Goal: Register for event/course

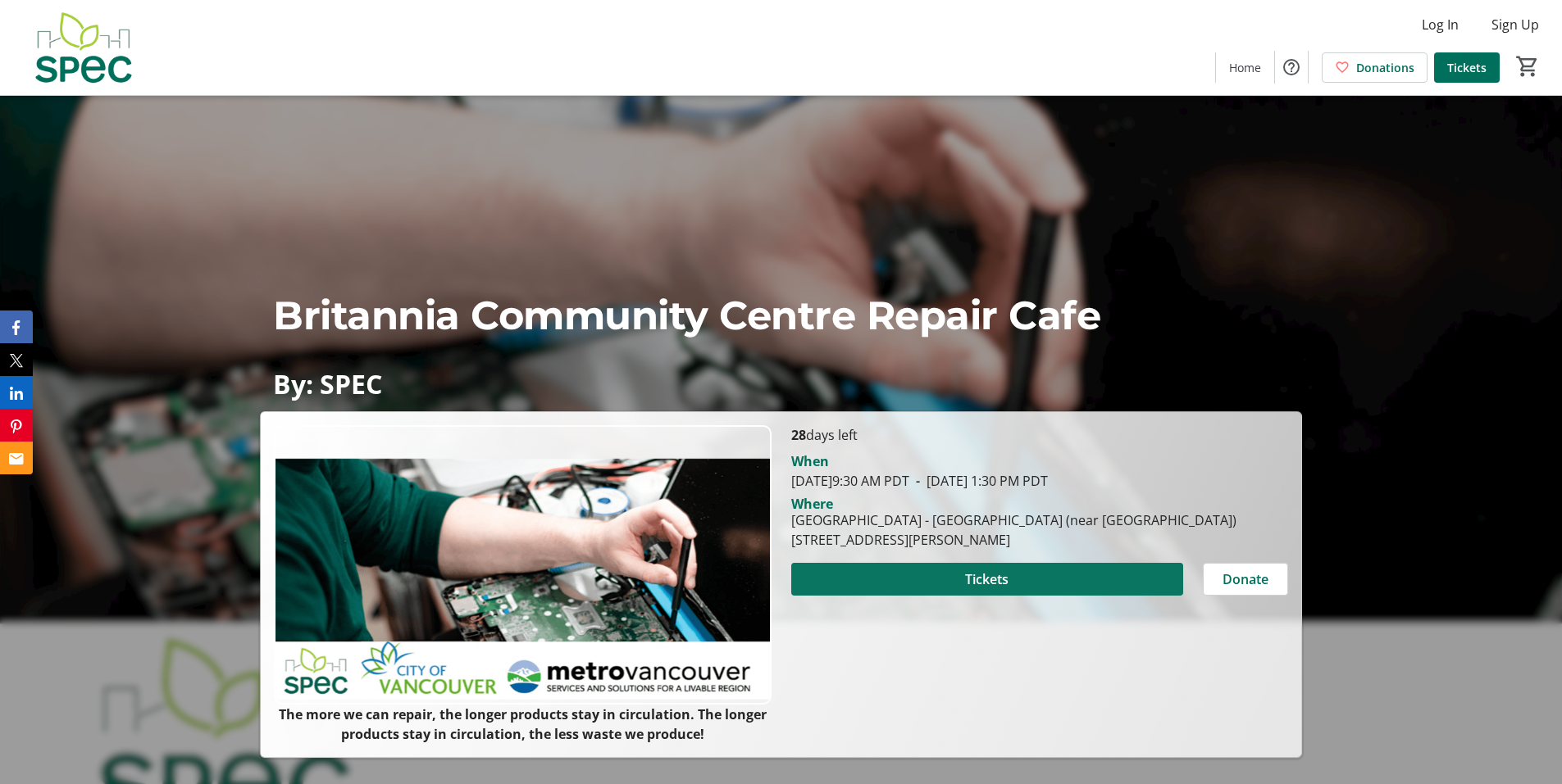
click at [941, 584] on span at bounding box center [987, 580] width 392 height 39
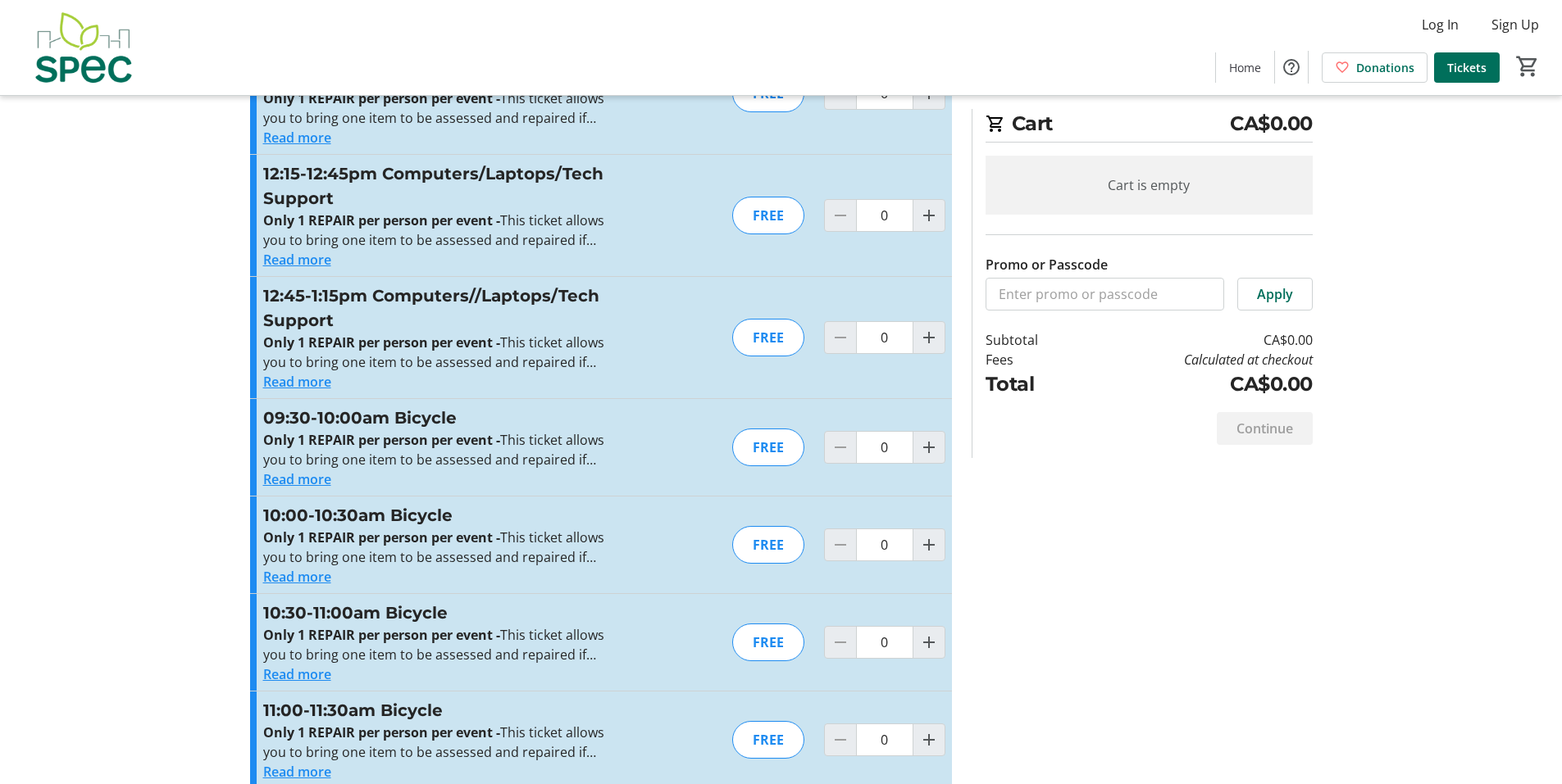
scroll to position [1312, 0]
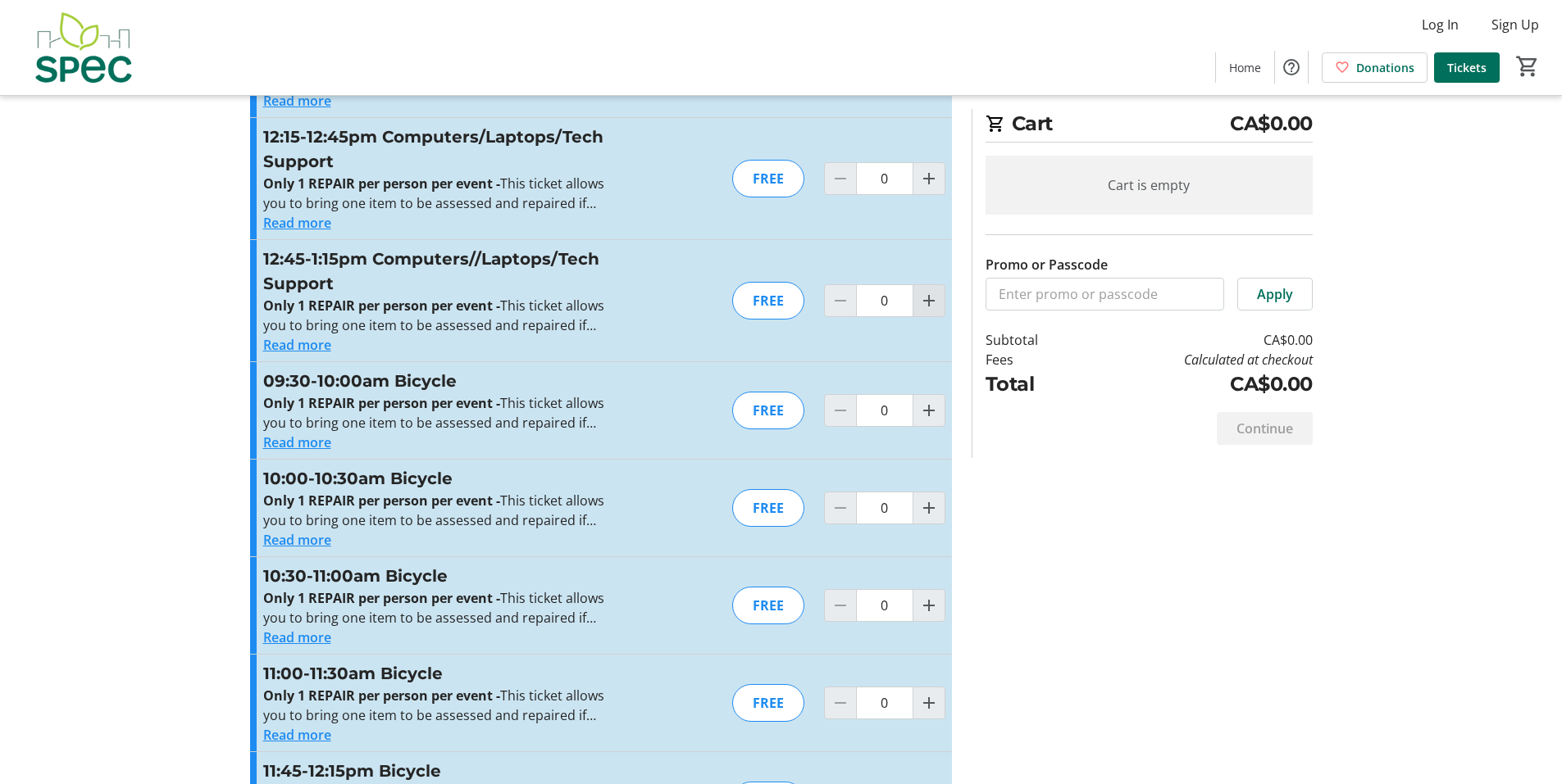
click at [930, 301] on mat-icon "Increment by one" at bounding box center [929, 300] width 20 height 20
type input "1"
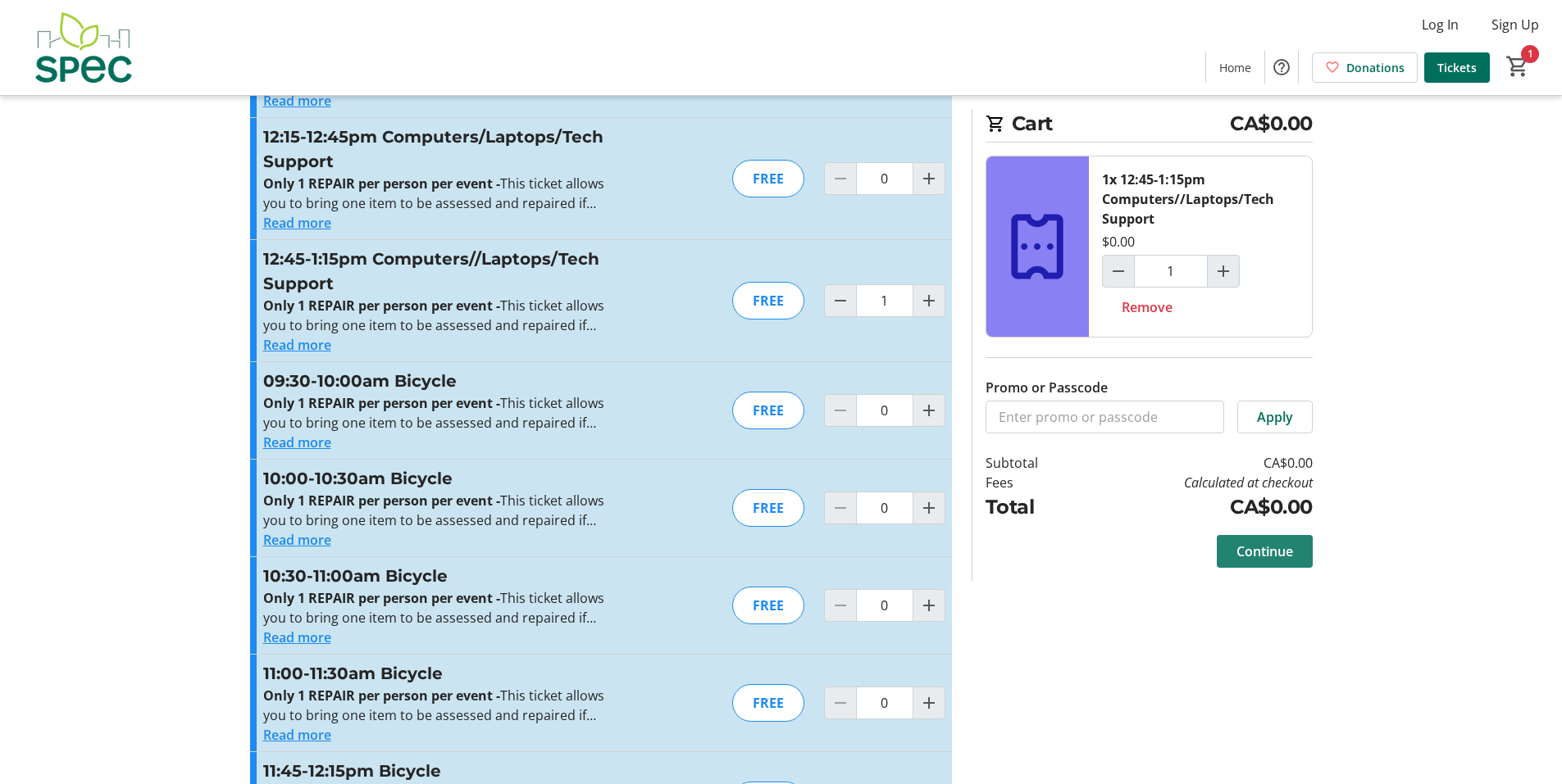
click at [1261, 547] on span "Continue" at bounding box center [1265, 551] width 56 height 20
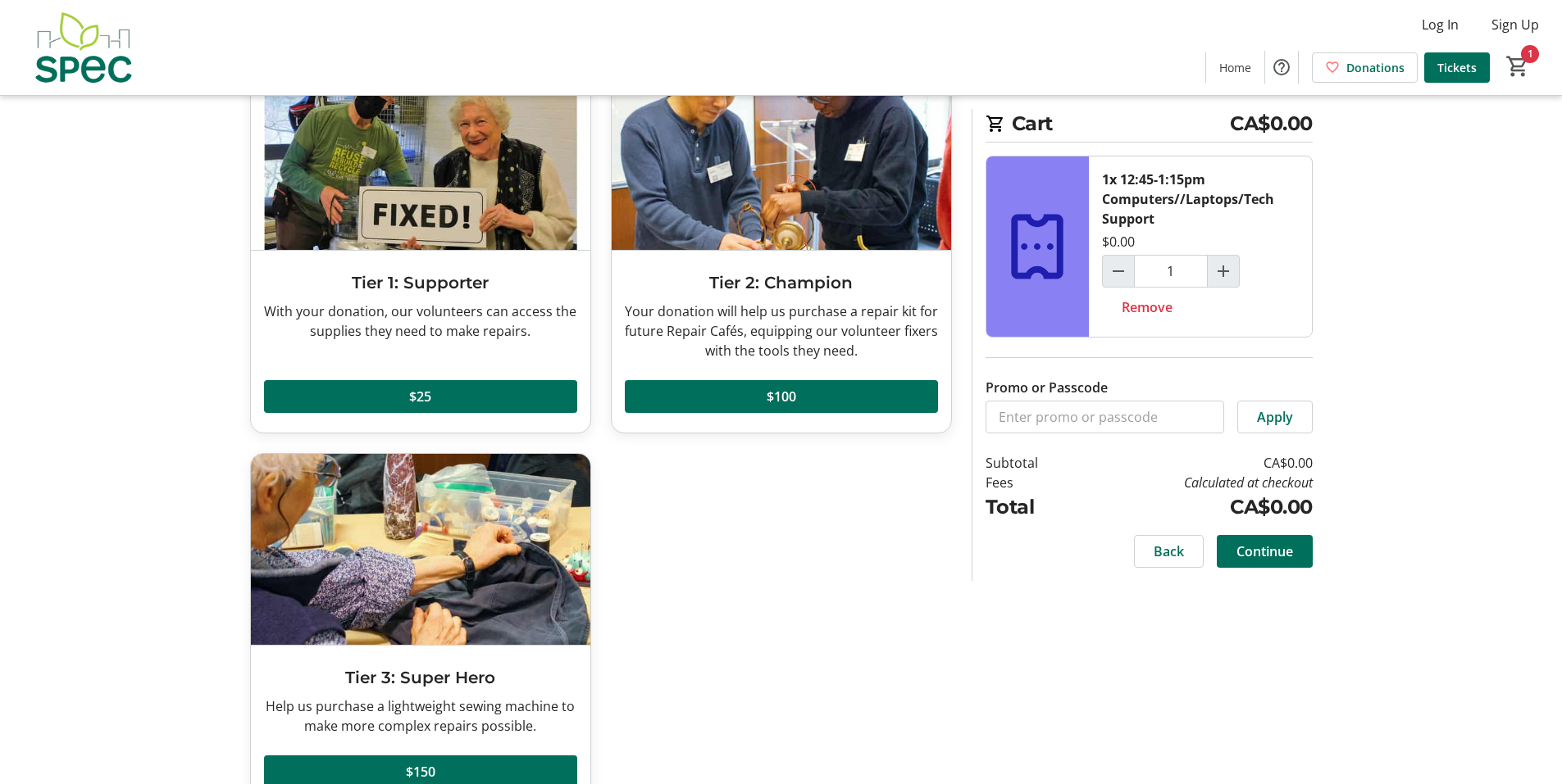
scroll to position [170, 0]
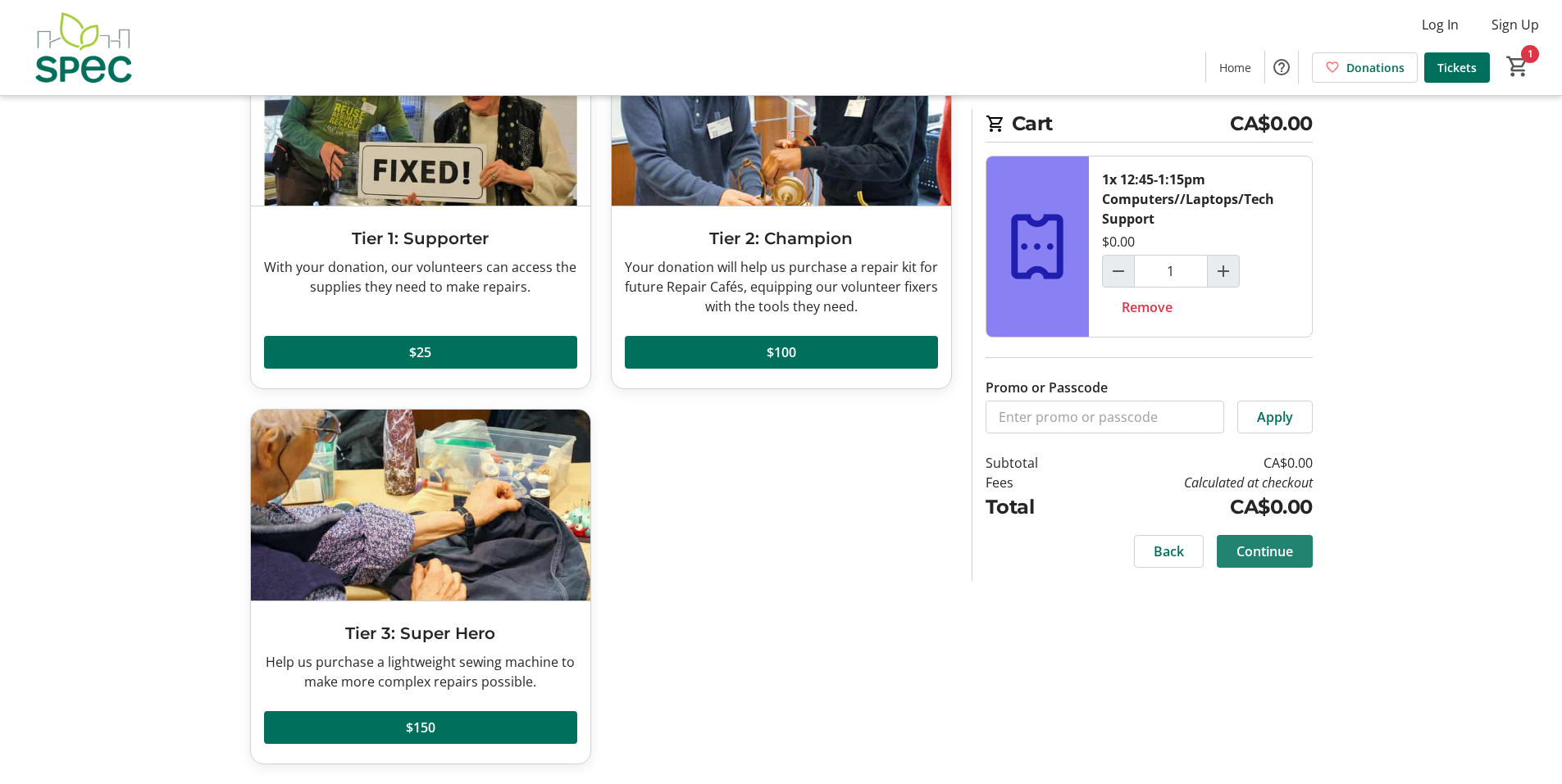
click at [1264, 553] on span "Continue" at bounding box center [1265, 551] width 56 height 20
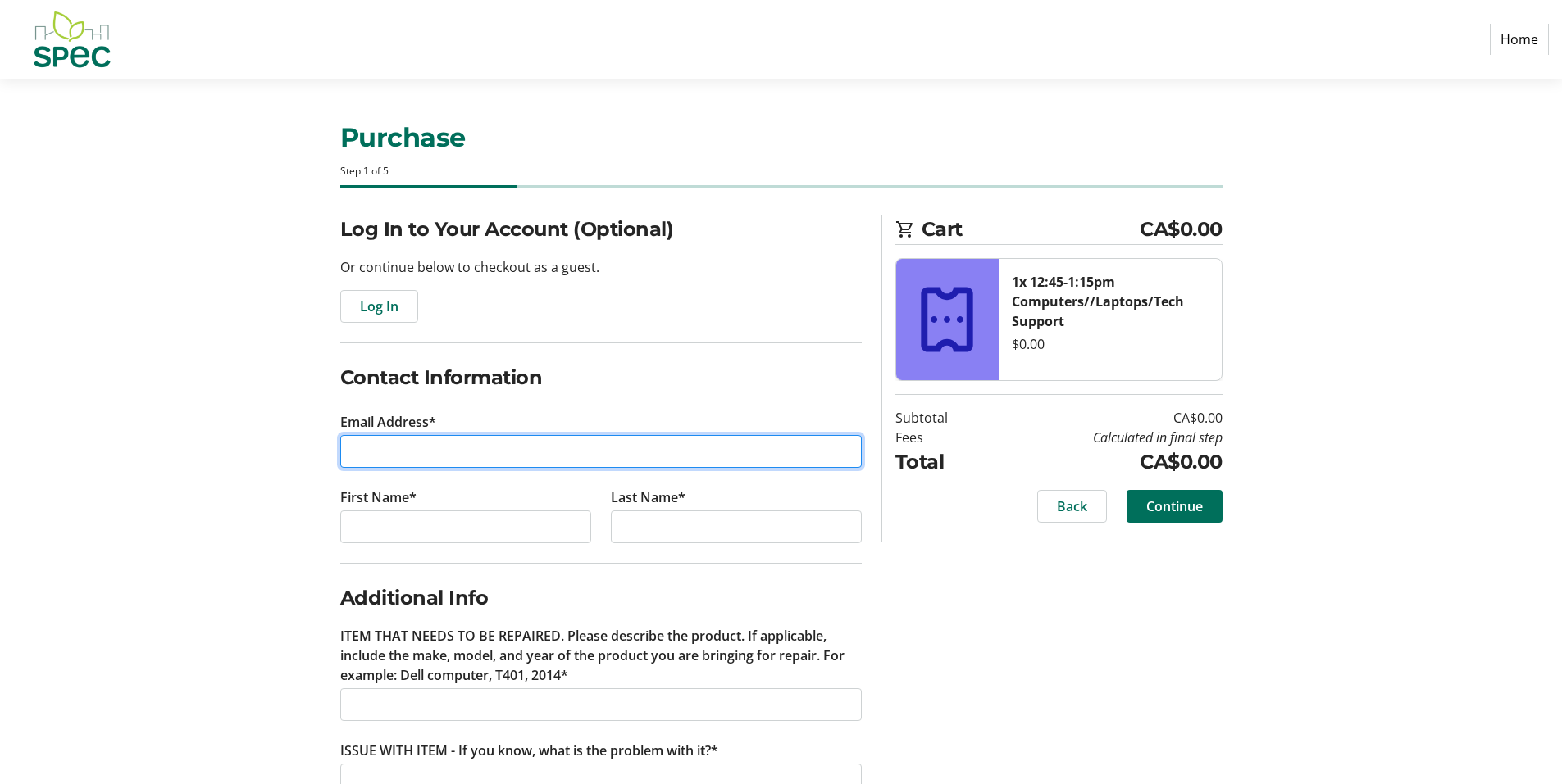
click at [439, 452] on input "Email Address*" at bounding box center [601, 451] width 522 height 32
type input "lisa.giesbrecht@live.com"
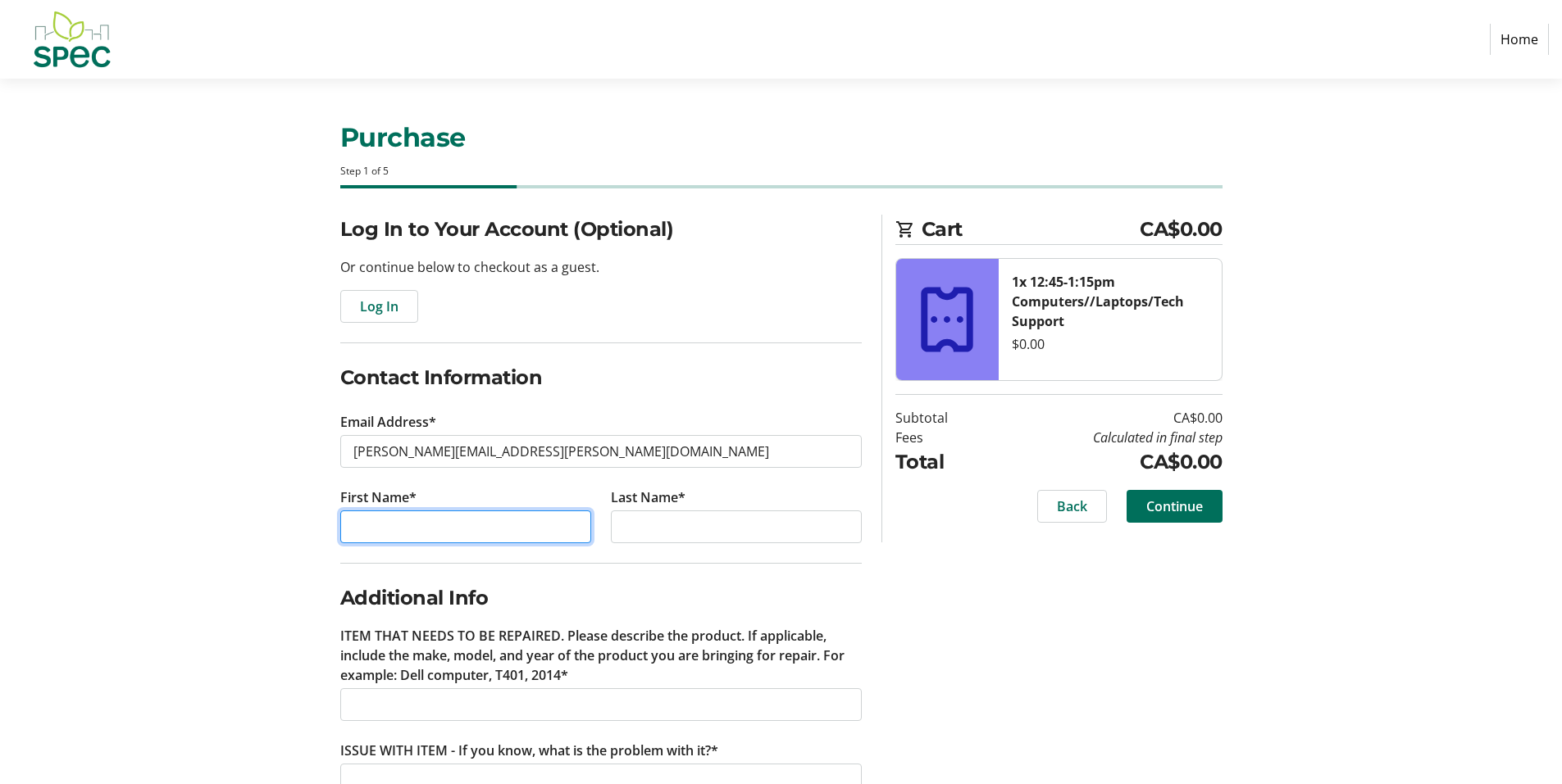
click at [416, 532] on input "First Name*" at bounding box center [465, 527] width 251 height 32
type input "Lisa"
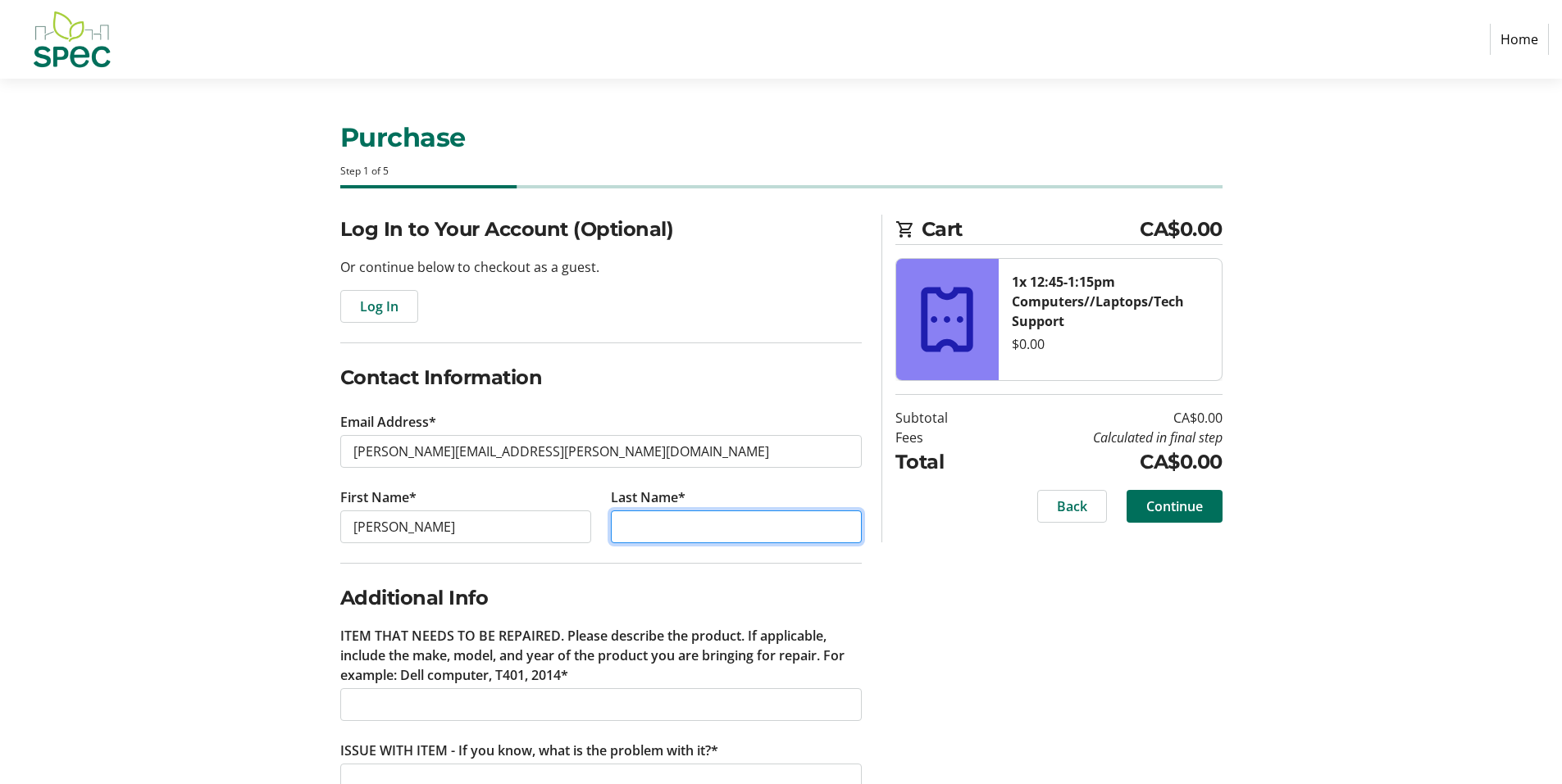
click at [689, 519] on input "Last Name*" at bounding box center [736, 527] width 251 height 32
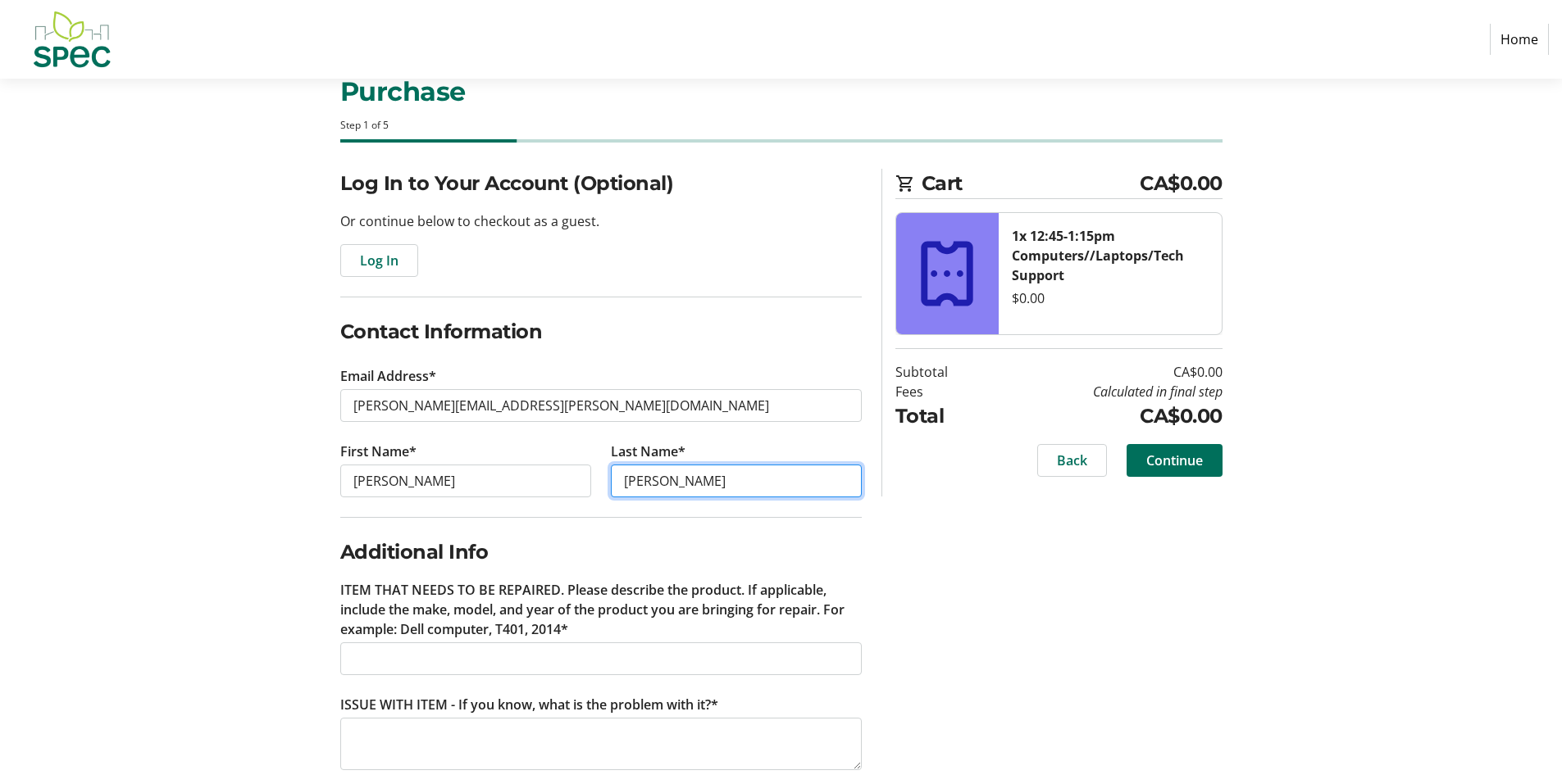
scroll to position [71, 0]
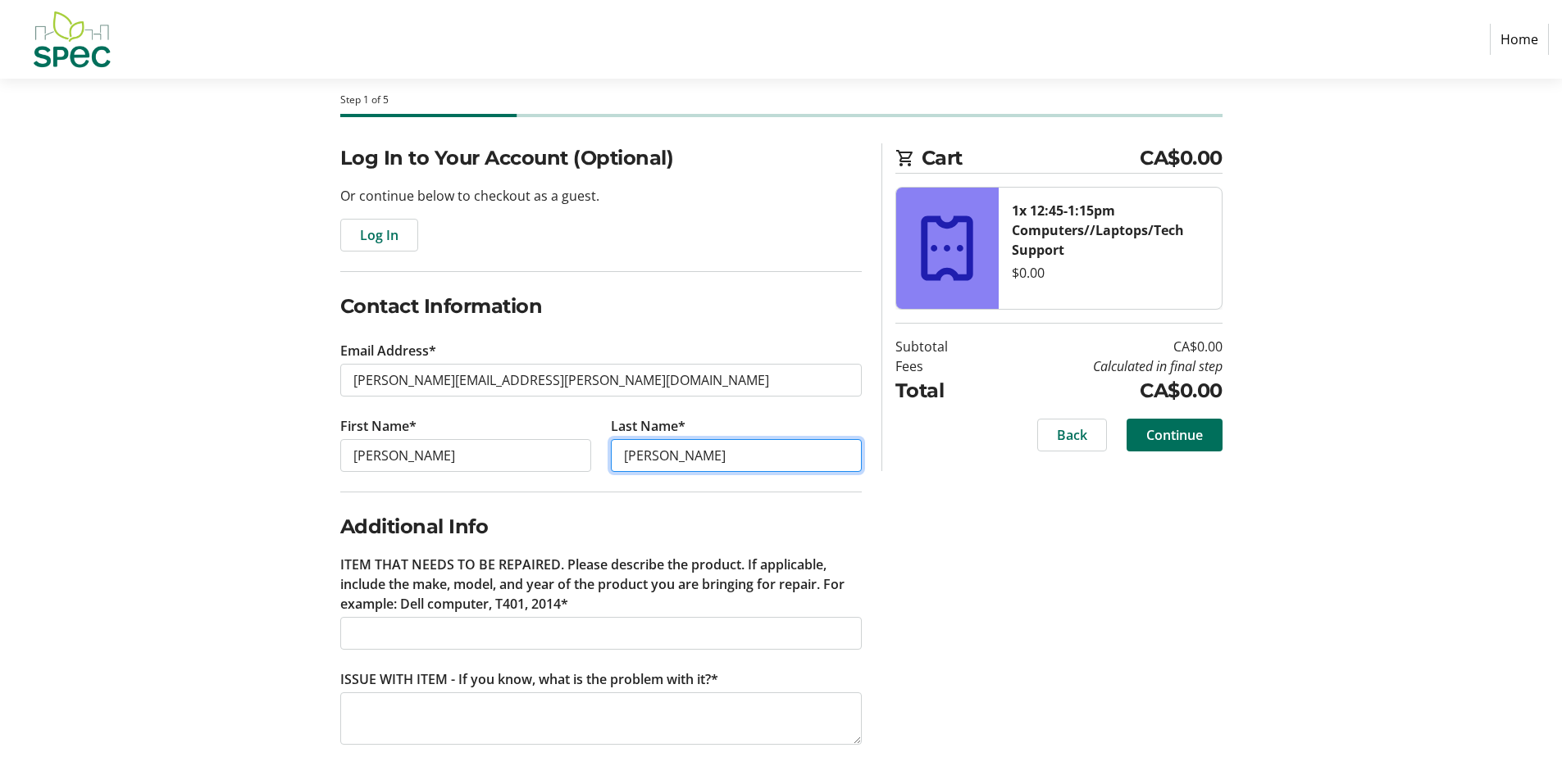
type input "Giesbrecht"
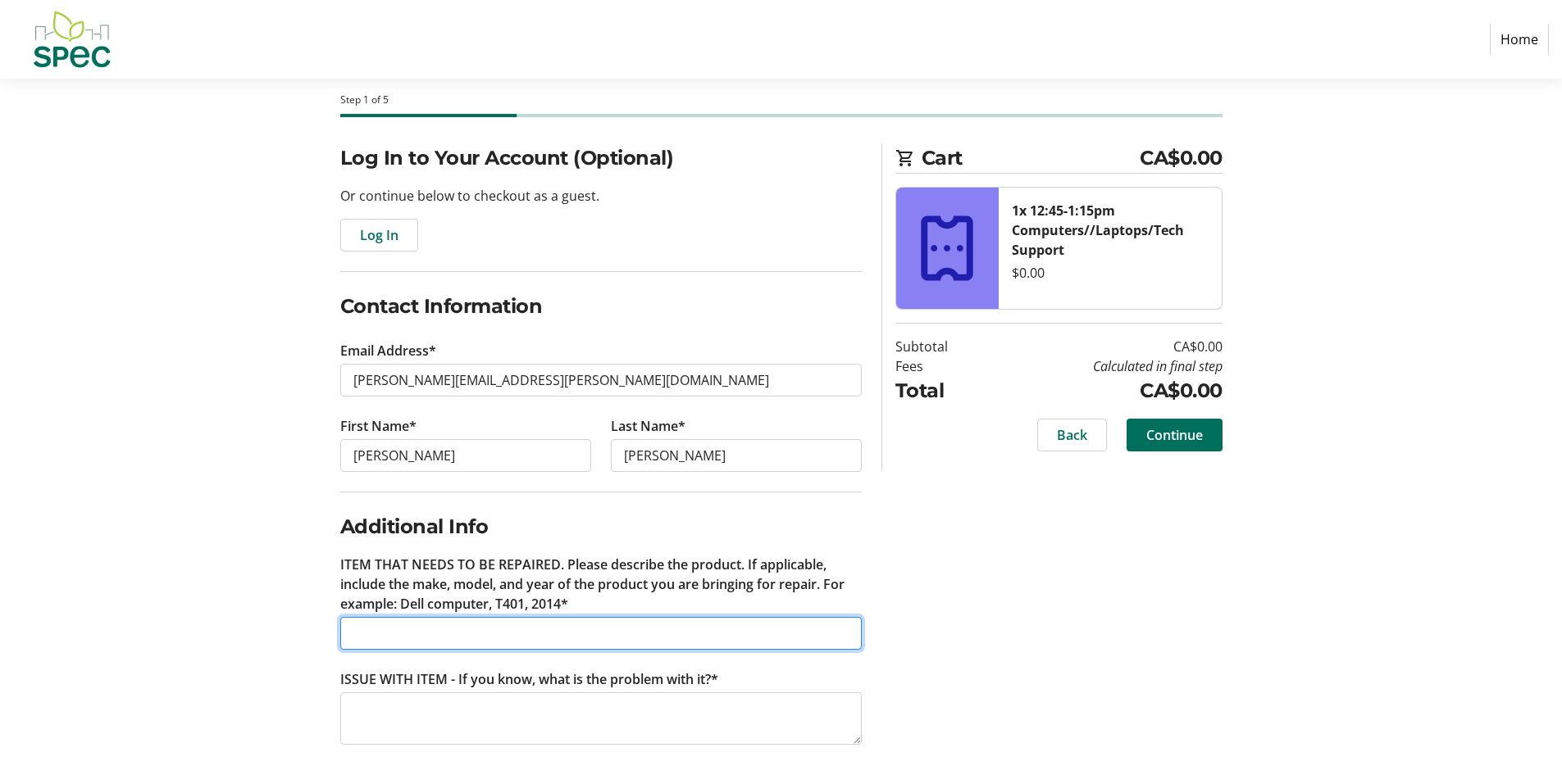
click at [524, 624] on input "ITEM THAT NEEDS TO BE REPAIRED. Please describe the product. If applicable, inc…" at bounding box center [601, 634] width 522 height 32
type input "Unihertz Titan Slim"
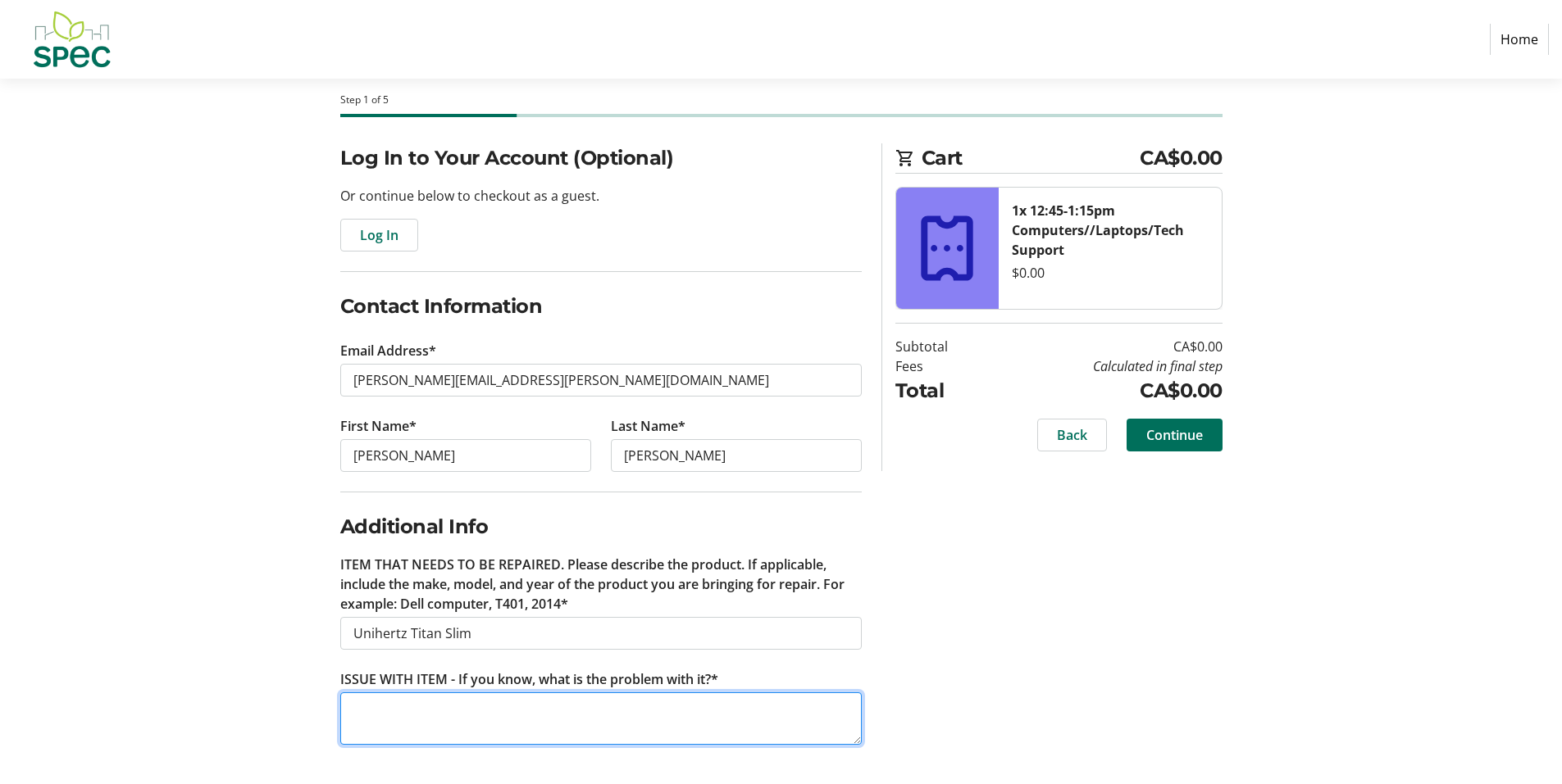
click at [427, 714] on textarea "ISSUE WITH ITEM - If you know, what is the problem with it?*" at bounding box center [601, 718] width 522 height 52
type textarea "Battery replacement --- I have the new battery but don't have the skills/tools …"
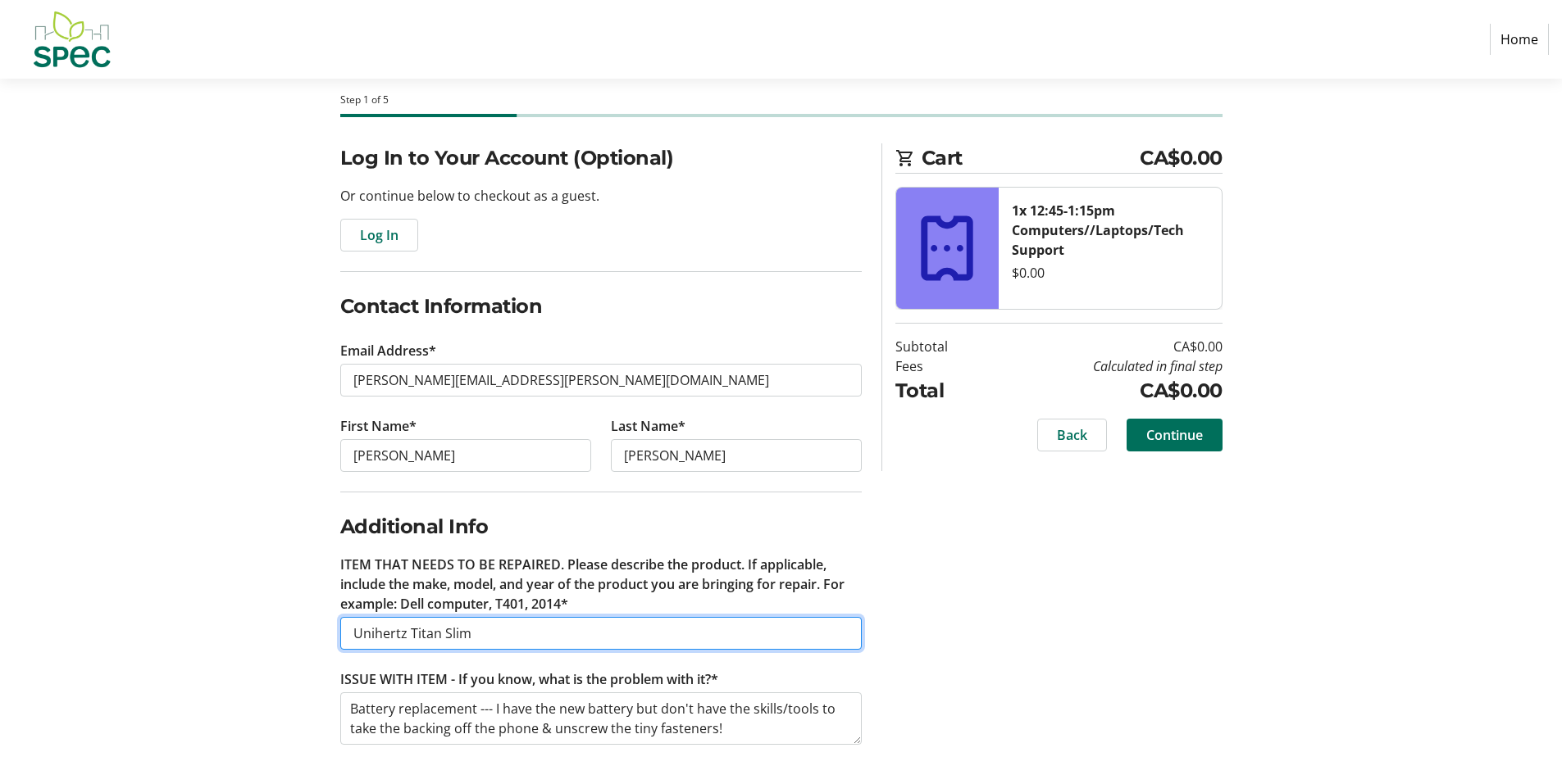
click at [489, 632] on input "Unihertz Titan Slim" at bounding box center [601, 634] width 522 height 32
type input "Unihertz Titan Slim smartphone"
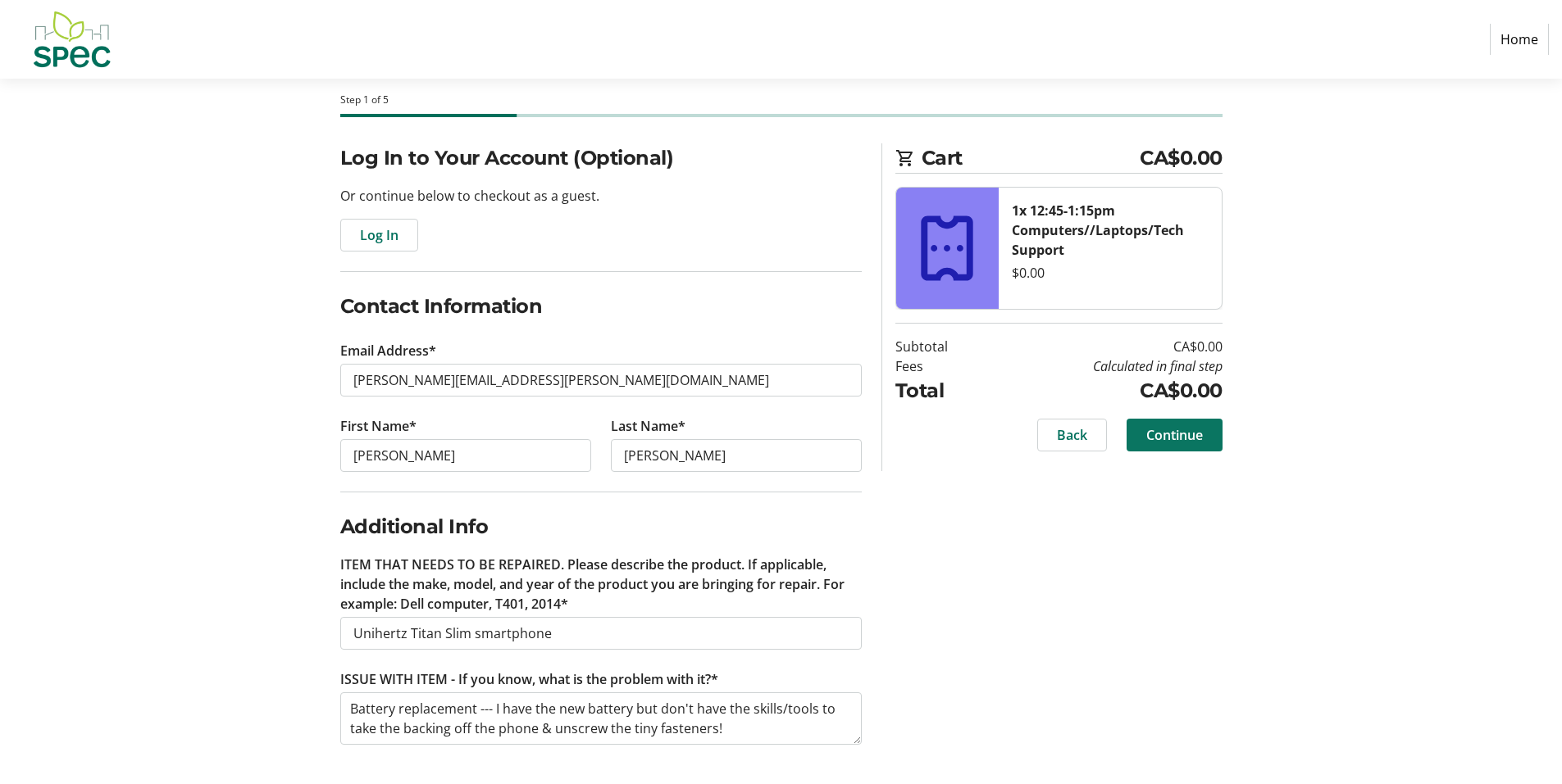
click at [1163, 437] on span "Continue" at bounding box center [1174, 434] width 56 height 20
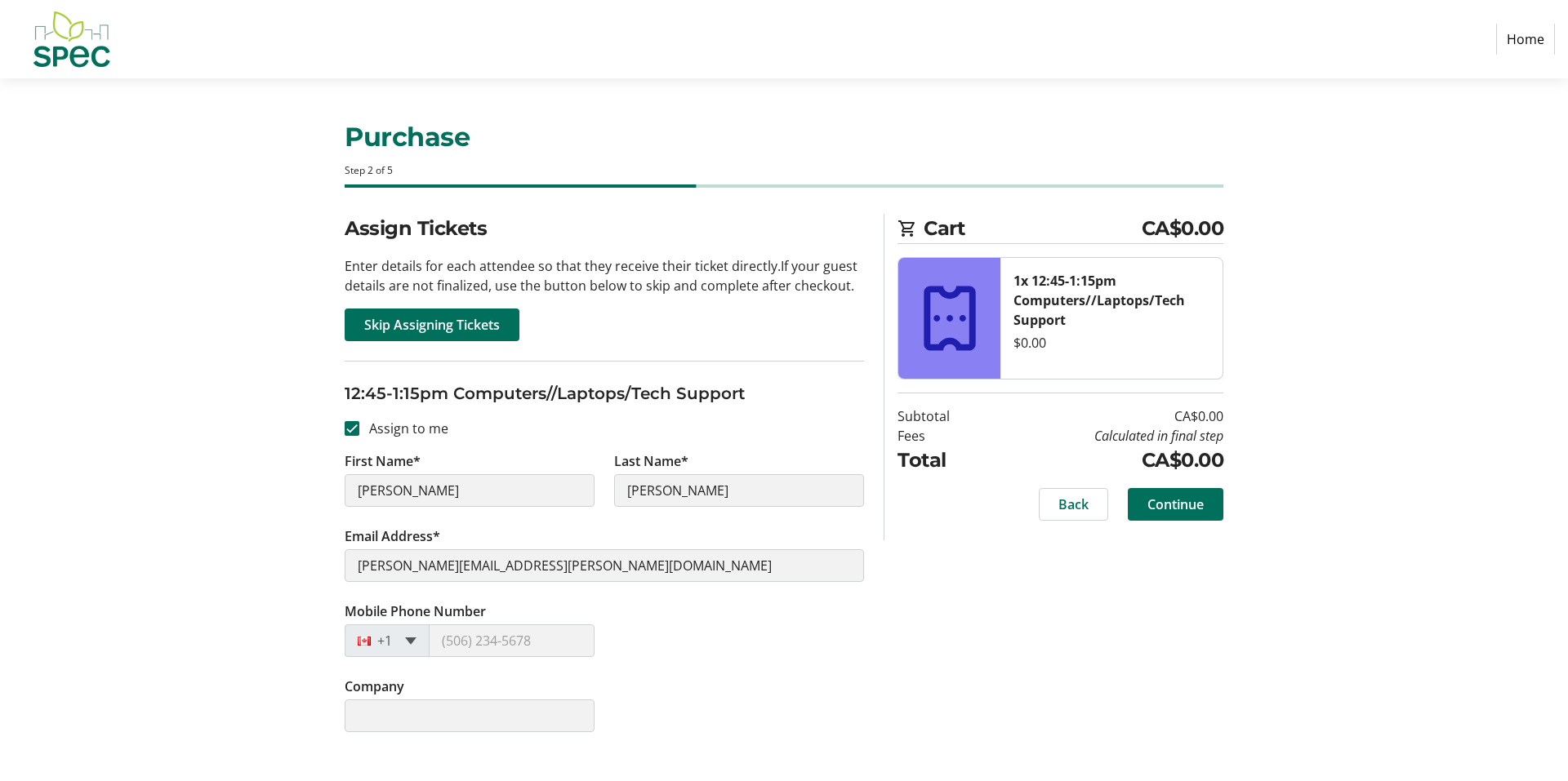
click at [417, 640] on span at bounding box center [410, 641] width 11 height 8
click at [412, 640] on span at bounding box center [410, 641] width 11 height 8
click at [1171, 508] on span "Continue" at bounding box center [1176, 504] width 56 height 20
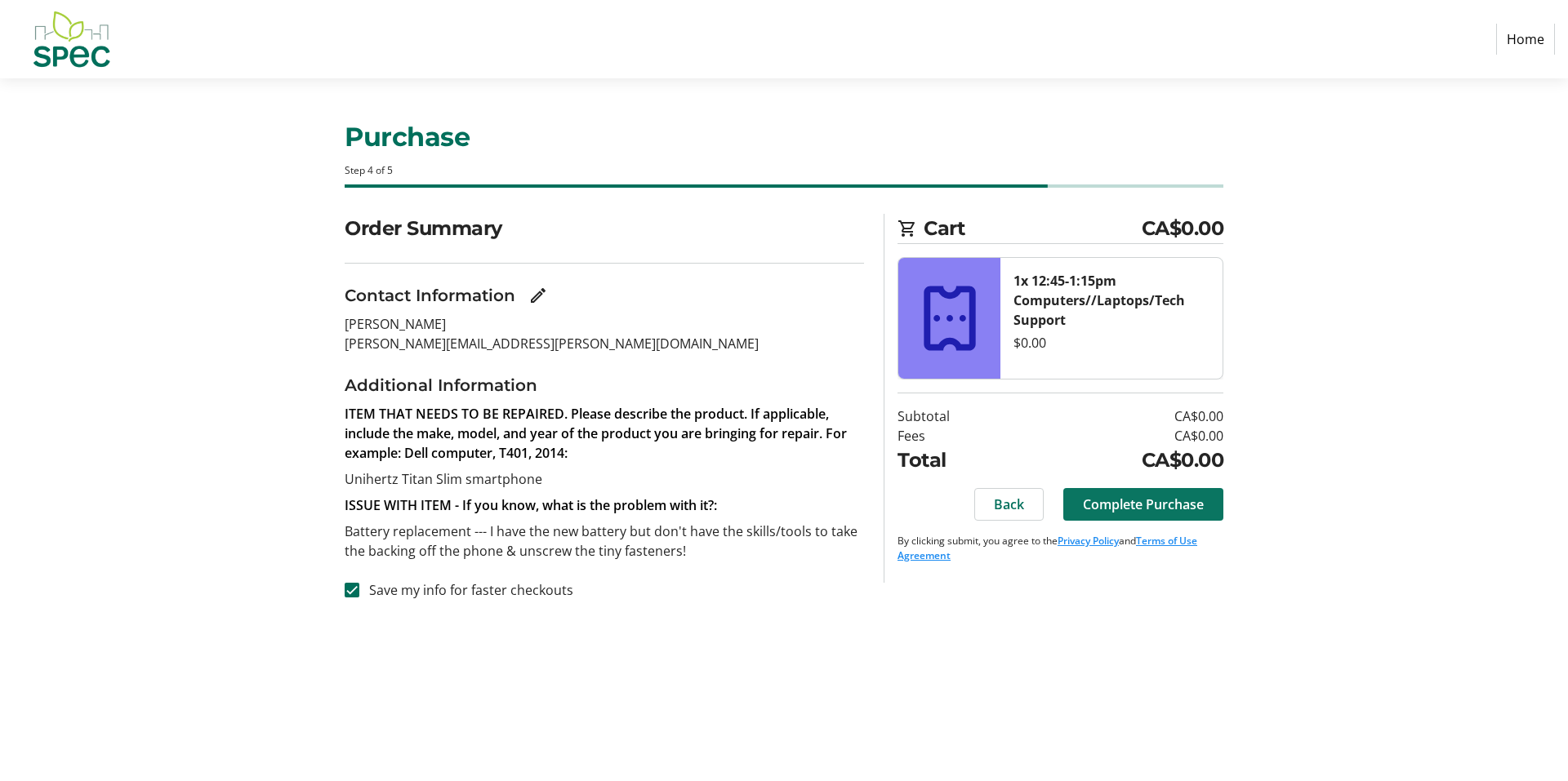
click at [1143, 498] on span "Complete Purchase" at bounding box center [1144, 504] width 121 height 20
